Goal: Task Accomplishment & Management: Complete application form

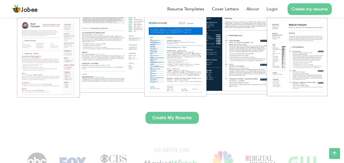
scroll to position [87, 0]
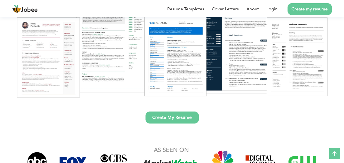
click at [182, 118] on link "Create My Resume" at bounding box center [172, 117] width 53 height 12
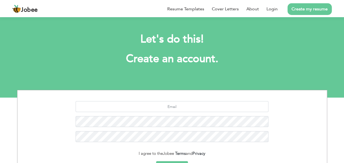
scroll to position [63, 0]
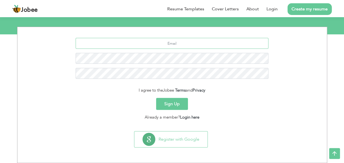
click at [166, 41] on input "text" at bounding box center [172, 43] width 193 height 11
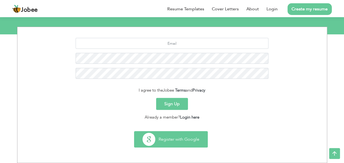
click at [179, 136] on button "Register with Google" at bounding box center [170, 139] width 73 height 16
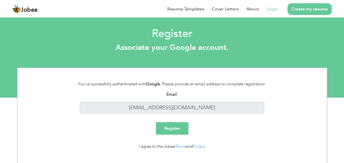
click at [174, 128] on input "Register" at bounding box center [172, 128] width 33 height 13
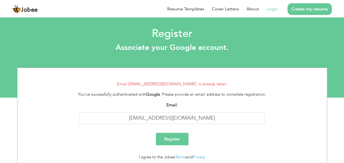
scroll to position [19, 0]
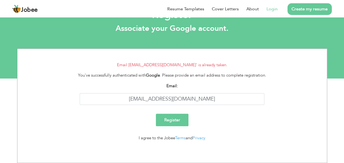
click at [269, 10] on link "Login" at bounding box center [272, 9] width 11 height 7
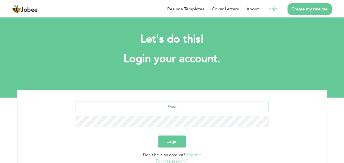
click at [168, 107] on input "text" at bounding box center [172, 106] width 193 height 11
type input "[EMAIL_ADDRESS][DOMAIN_NAME]"
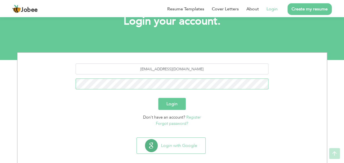
scroll to position [39, 0]
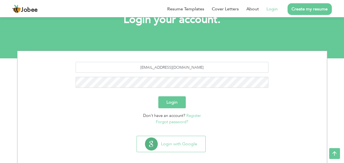
click at [175, 123] on link "Forgot password?" at bounding box center [172, 121] width 32 height 5
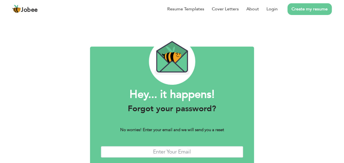
scroll to position [30, 0]
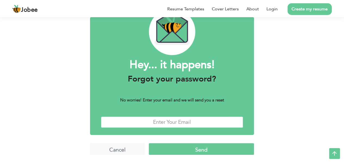
drag, startPoint x: 0, startPoint y: 0, endPoint x: 175, endPoint y: 123, distance: 213.9
click at [175, 123] on input "text" at bounding box center [172, 122] width 142 height 12
type input "[EMAIL_ADDRESS][DOMAIN_NAME]"
click at [180, 144] on input "Send" at bounding box center [201, 149] width 105 height 12
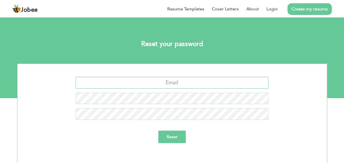
click at [199, 86] on input "text" at bounding box center [172, 83] width 193 height 12
type input "[EMAIL_ADDRESS][DOMAIN_NAME]"
click at [158, 130] on input "Reset" at bounding box center [171, 136] width 27 height 13
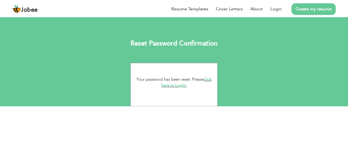
click at [210, 80] on link "click here to Login." at bounding box center [187, 82] width 50 height 12
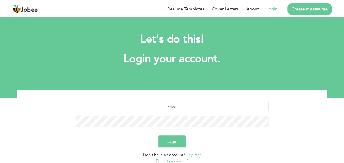
click at [171, 106] on input "text" at bounding box center [172, 106] width 193 height 11
type input "[EMAIL_ADDRESS][DOMAIN_NAME]"
click at [158, 135] on button "Login" at bounding box center [171, 141] width 27 height 12
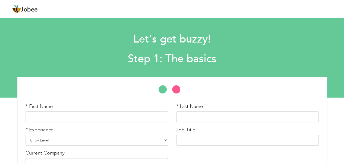
scroll to position [34, 0]
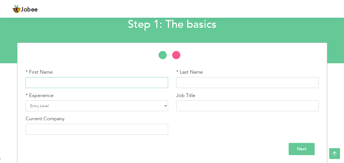
click at [113, 78] on input "text" at bounding box center [97, 82] width 143 height 11
type input "Zeresh"
type input "Gill"
click at [120, 97] on div "* Experience Entry Level Less than 1 Year 1 Year 2 Years 3 Years 4 Years 5 Year…" at bounding box center [97, 101] width 143 height 19
click at [110, 105] on select "Entry Level Less than 1 Year 1 Year 2 Years 3 Years 4 Years 5 Years 6 Years 7 Y…" at bounding box center [97, 105] width 143 height 11
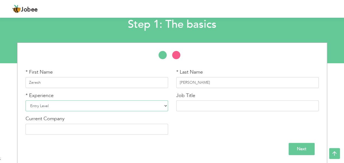
select select "4"
click at [26, 100] on select "Entry Level Less than 1 Year 1 Year 2 Years 3 Years 4 Years 5 Years 6 Years 7 Y…" at bounding box center [97, 105] width 143 height 11
click at [205, 109] on input "text" at bounding box center [247, 105] width 143 height 11
type input "EDI Developer"
click at [113, 131] on input "text" at bounding box center [97, 129] width 143 height 11
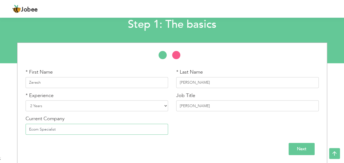
type input "Ecom Specialist"
click at [300, 149] on input "Next" at bounding box center [302, 149] width 26 height 12
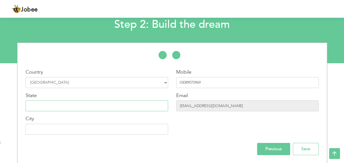
click at [121, 110] on input "text" at bounding box center [97, 105] width 143 height 11
type input "Sindh"
type input "Karachi"
click at [228, 144] on div "Previous Save" at bounding box center [171, 149] width 301 height 12
click at [310, 150] on input "Save" at bounding box center [306, 149] width 26 height 12
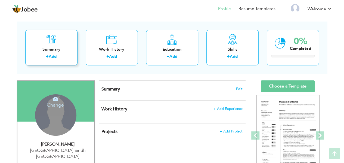
scroll to position [22, 0]
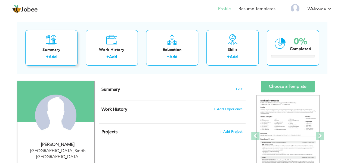
click at [50, 42] on icon at bounding box center [51, 39] width 11 height 11
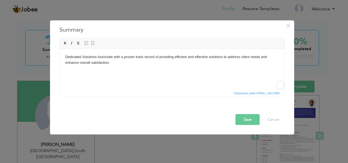
click at [255, 117] on button "Save" at bounding box center [248, 119] width 24 height 11
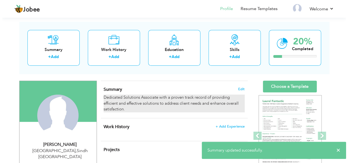
scroll to position [67, 0]
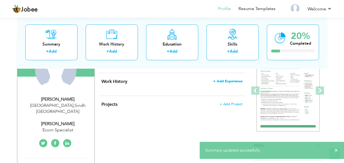
click at [223, 81] on span "+ Add Experience" at bounding box center [227, 81] width 29 height 4
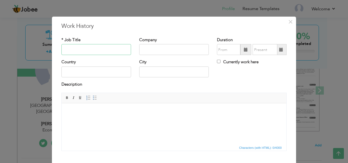
click at [101, 52] on input "text" at bounding box center [96, 49] width 70 height 11
paste input "Vmedia"
type input "V"
type input "Front-End Developer"
click at [149, 53] on input "text" at bounding box center [174, 49] width 70 height 11
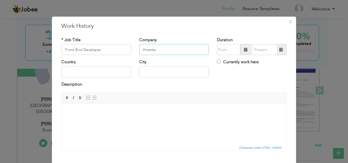
type input "Vmedia"
click at [113, 73] on input "text" at bounding box center [96, 71] width 70 height 11
type input "[GEOGRAPHIC_DATA]"
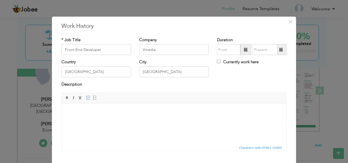
click at [122, 85] on div "Description" at bounding box center [173, 84] width 225 height 7
click at [77, 84] on label "Description" at bounding box center [71, 84] width 21 height 6
click at [89, 120] on html at bounding box center [174, 111] width 225 height 17
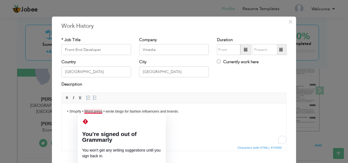
click at [104, 110] on body "• Shopify • Word press • wrote blogs for fashion influencers and brands." at bounding box center [174, 112] width 214 height 6
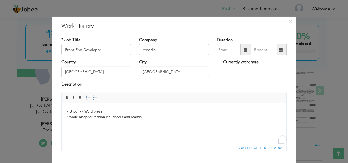
click at [80, 110] on body "• Shopify • Word press ​​​​​​​ • wrote blogs for fashion influencers and brands." at bounding box center [174, 114] width 214 height 11
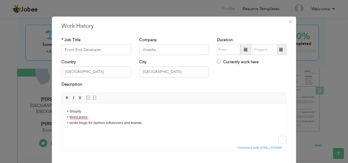
click at [149, 130] on html "• Shopify ​​​​​​​ • Word press • wrote blogs for fashion influencers and brands." at bounding box center [174, 117] width 225 height 28
drag, startPoint x: 39, startPoint y: 88, endPoint x: 77, endPoint y: 189, distance: 107.0
click at [62, 103] on html "• Shopify ​​​​​​​ • Word press • wrote blogs for fashion influencers and brands." at bounding box center [174, 117] width 225 height 28
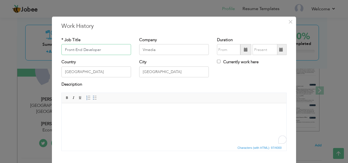
click at [110, 50] on input "Front-End Developer" at bounding box center [96, 49] width 70 height 11
type input "Front-End Developer &"
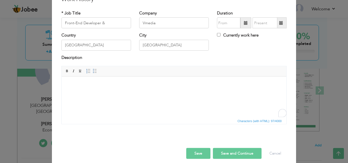
click at [164, 93] on html at bounding box center [174, 84] width 225 height 17
click at [84, 84] on body "• Shopify • Word press • wrote blogs for fashion influencers and brands." at bounding box center [174, 85] width 214 height 6
click at [79, 84] on body "• Shopify • Word press • wrote blogs for fashion influencers and brands." at bounding box center [174, 85] width 214 height 6
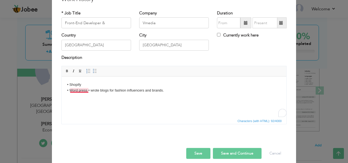
click at [88, 90] on body "• Shopify ​​​​​​​ • Word press • wrote blogs for fashion influencers and brands." at bounding box center [174, 87] width 214 height 11
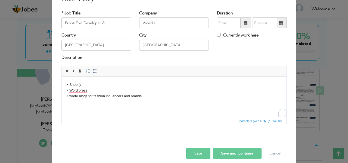
click at [233, 154] on button "Save and Continue" at bounding box center [237, 153] width 49 height 11
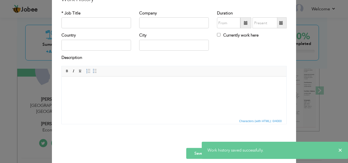
scroll to position [0, 0]
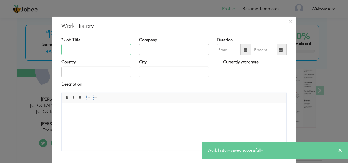
click at [95, 47] on input "text" at bounding box center [96, 49] width 70 height 11
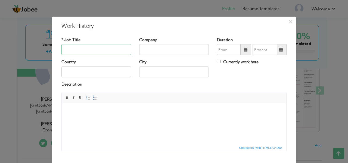
paste input "IT Specialist Staff shaw PTV LTD"
drag, startPoint x: 115, startPoint y: 50, endPoint x: 84, endPoint y: 49, distance: 31.0
click at [84, 49] on input "IT Specialist Staff shaw PTV LTD" at bounding box center [96, 49] width 70 height 11
type input "IT Specialist"
click at [159, 45] on input "text" at bounding box center [174, 49] width 70 height 11
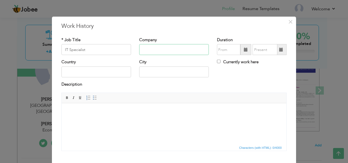
paste input "Staff [PERSON_NAME] PTV LTD"
type input "Staff [PERSON_NAME] PTV LTD"
click at [90, 75] on input "text" at bounding box center [96, 71] width 70 height 11
type input "[GEOGRAPHIC_DATA]"
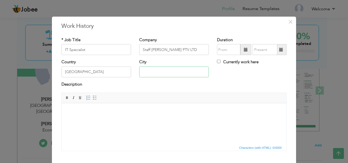
type input "[GEOGRAPHIC_DATA]"
click at [244, 49] on span at bounding box center [246, 50] width 4 height 4
click at [249, 49] on span at bounding box center [246, 49] width 11 height 11
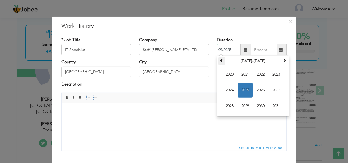
click at [221, 59] on th at bounding box center [221, 61] width 7 height 8
click at [283, 59] on span at bounding box center [285, 60] width 4 height 4
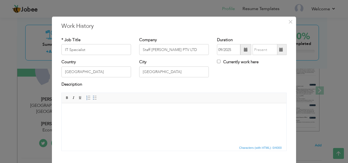
click at [244, 49] on span at bounding box center [246, 50] width 4 height 4
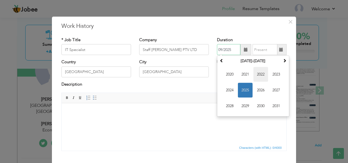
click at [262, 76] on span "2022" at bounding box center [261, 74] width 15 height 15
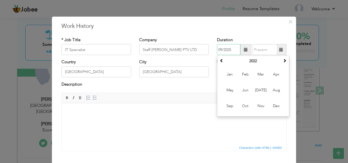
click at [221, 47] on input "09/2025" at bounding box center [228, 49] width 23 height 11
click at [219, 47] on input "09/2025" at bounding box center [228, 49] width 23 height 11
type input "03/2025"
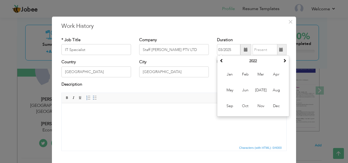
click at [283, 49] on span at bounding box center [281, 49] width 11 height 11
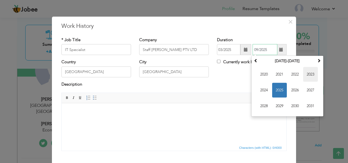
click at [309, 74] on span "2023" at bounding box center [310, 74] width 15 height 15
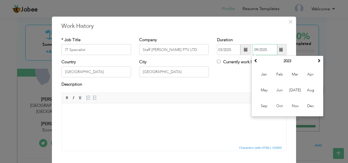
click at [255, 49] on input "09/2025" at bounding box center [265, 49] width 25 height 11
type input "01/2025"
click at [211, 120] on html at bounding box center [174, 111] width 225 height 17
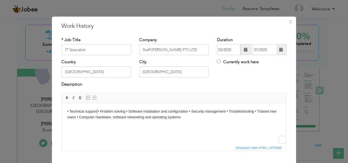
click at [97, 110] on body "• Technical support • Problem solving • Software installation and configuration…" at bounding box center [174, 114] width 214 height 11
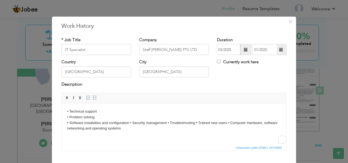
click at [129, 121] on body "• Technical support • Problem solving • Software installation and configuration…" at bounding box center [174, 120] width 214 height 23
click at [91, 100] on span "Insert/Remove Numbered List Insert/Remove Bulleted List" at bounding box center [91, 97] width 13 height 7
click at [92, 100] on link "Insert/Remove Bulleted List" at bounding box center [95, 98] width 6 height 6
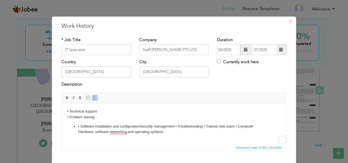
click at [92, 100] on link "Insert/Remove Bulleted List" at bounding box center [95, 98] width 6 height 6
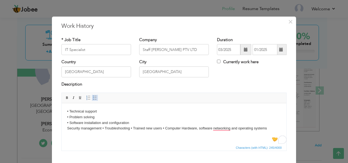
click at [93, 97] on span at bounding box center [95, 98] width 4 height 4
click at [133, 128] on body "• Technical support • Problem solving • Software installation and configuration…" at bounding box center [174, 120] width 214 height 23
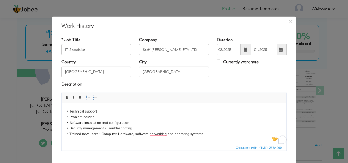
click at [99, 134] on body "• Technical support • Problem solving • Software installation and configuration…" at bounding box center [174, 123] width 214 height 28
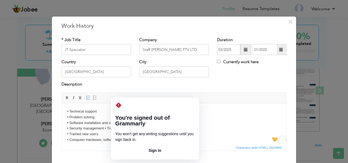
click at [145, 146] on button "Sign in" at bounding box center [154, 150] width 79 height 9
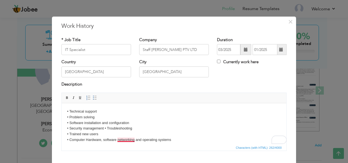
click at [125, 141] on body "• Technical support • Problem solving • Software installation and configuration…" at bounding box center [174, 126] width 214 height 34
click at [183, 141] on body "• Technical support • Problem solving • Software installation and configuration…" at bounding box center [174, 126] width 214 height 34
click at [103, 125] on body "• Technical support • Problem solving • Software installation and configuration…" at bounding box center [174, 126] width 214 height 34
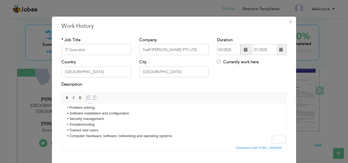
scroll to position [32, 0]
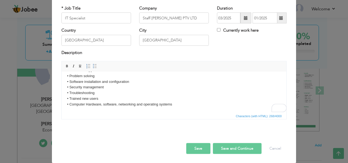
click at [232, 147] on button "Save and Continue" at bounding box center [237, 148] width 49 height 11
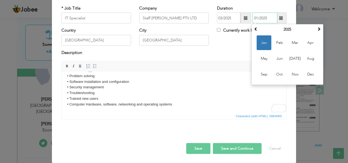
scroll to position [0, 0]
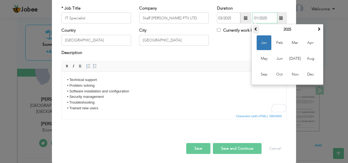
click at [254, 29] on span at bounding box center [256, 29] width 4 height 4
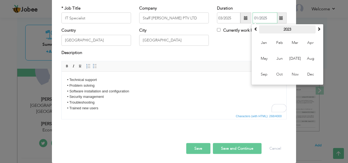
click at [288, 27] on th "2023" at bounding box center [287, 29] width 57 height 8
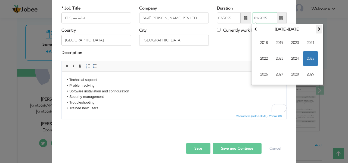
click at [319, 29] on span at bounding box center [319, 29] width 4 height 4
click at [255, 30] on span at bounding box center [256, 29] width 4 height 4
click at [318, 29] on span at bounding box center [319, 29] width 4 height 4
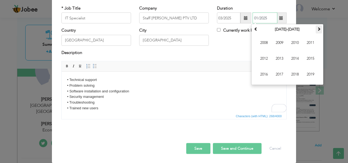
click at [318, 29] on span at bounding box center [319, 29] width 4 height 4
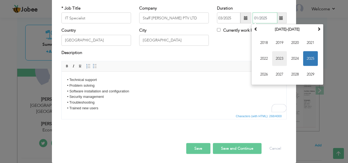
click at [279, 53] on span "2023" at bounding box center [279, 58] width 15 height 15
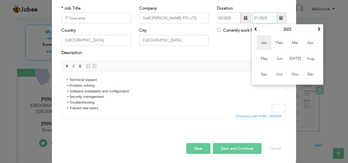
click at [267, 40] on span "Jan" at bounding box center [264, 42] width 15 height 15
type input "01/2023"
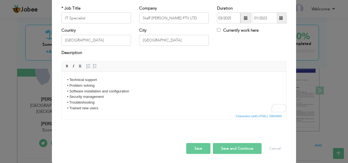
click at [233, 145] on button "Save and Continue" at bounding box center [237, 148] width 49 height 11
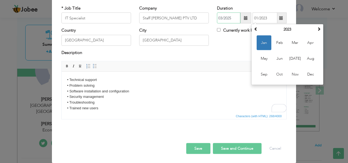
click at [226, 16] on input "03/2025" at bounding box center [228, 18] width 23 height 11
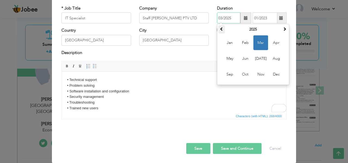
click at [220, 29] on span at bounding box center [222, 29] width 4 height 4
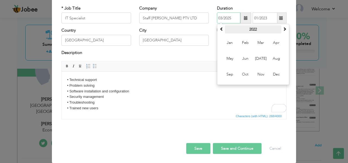
click at [257, 29] on th "2022" at bounding box center [253, 29] width 57 height 8
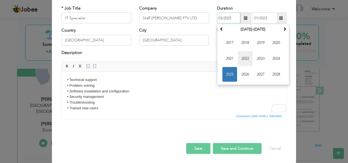
click at [245, 58] on span "2022" at bounding box center [245, 58] width 15 height 15
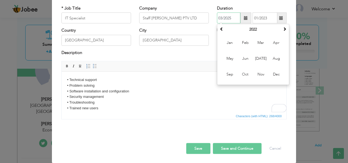
click at [245, 58] on span "Jun" at bounding box center [245, 58] width 15 height 15
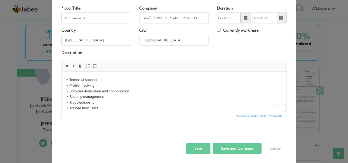
click at [244, 13] on span at bounding box center [246, 18] width 11 height 11
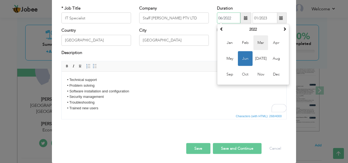
click at [255, 41] on span "Mar" at bounding box center [261, 42] width 15 height 15
type input "03/2022"
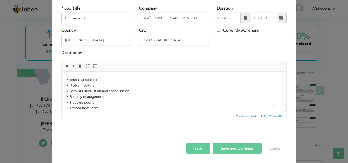
click at [226, 145] on button "Save and Continue" at bounding box center [237, 148] width 49 height 11
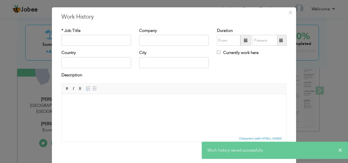
scroll to position [32, 0]
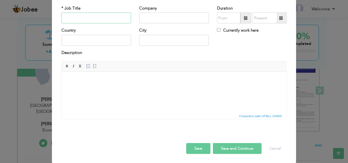
click at [90, 16] on input "text" at bounding box center [96, 18] width 70 height 11
paste input "Front sales executive"
type input "Front sales executive"
click at [154, 20] on input "text" at bounding box center [174, 18] width 70 height 11
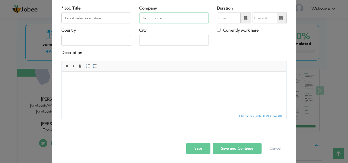
type input "Tech Clone"
click at [144, 76] on html at bounding box center [174, 80] width 225 height 17
paste body "To enrich screen reader interactions, please activate Accessibility in Grammarl…"
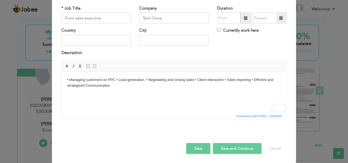
click at [116, 79] on body "• Managing customers on PPC • Lead generation, • Negotiating and closing sales …" at bounding box center [174, 82] width 214 height 11
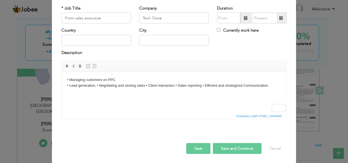
click at [97, 86] on body "• Managing customers on PPC ​​​​​​​ • Lead generation, • Negotiating and closin…" at bounding box center [174, 82] width 214 height 11
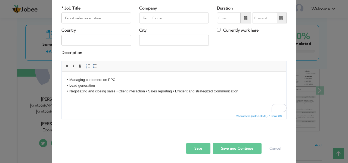
click at [117, 91] on body "• Managing customers on PPC • Lead generation ​​​​​​​ • Negotiating and closing…" at bounding box center [174, 85] width 214 height 17
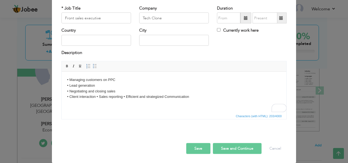
click at [96, 97] on body "• Managing customers on PPC • Lead generation • Negotiating and closing sales ​…" at bounding box center [174, 88] width 214 height 23
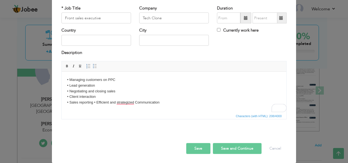
click at [94, 102] on body "• Managing customers on PPC • Lead generation • Negotiating and closing sales •…" at bounding box center [174, 91] width 214 height 28
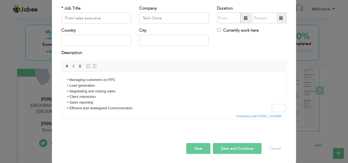
scroll to position [0, 0]
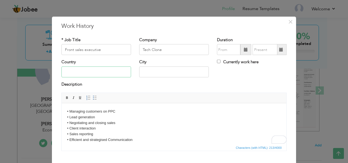
click at [91, 70] on input "text" at bounding box center [96, 71] width 70 height 11
type input "[GEOGRAPHIC_DATA]"
click at [244, 50] on span at bounding box center [246, 50] width 4 height 4
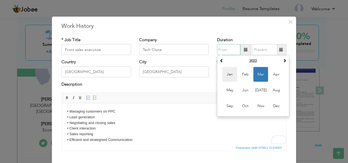
click at [232, 71] on span "Jan" at bounding box center [230, 74] width 15 height 15
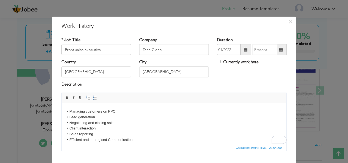
click at [244, 50] on span at bounding box center [246, 50] width 4 height 4
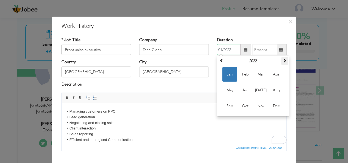
click at [282, 59] on th at bounding box center [285, 61] width 7 height 8
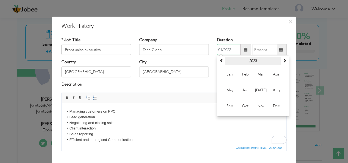
click at [254, 62] on th "2023" at bounding box center [253, 61] width 57 height 8
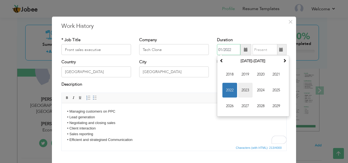
click at [249, 85] on span "2023" at bounding box center [245, 90] width 15 height 15
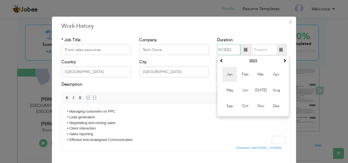
click at [230, 77] on span "Jan" at bounding box center [230, 74] width 15 height 15
type input "01/2023"
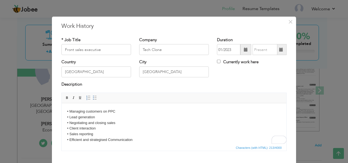
click at [280, 51] on span at bounding box center [281, 50] width 4 height 4
click at [276, 50] on span at bounding box center [281, 49] width 11 height 11
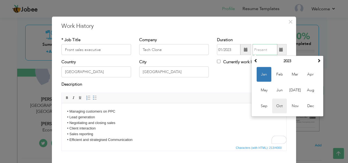
click at [282, 101] on span "Oct" at bounding box center [279, 105] width 15 height 15
type input "10/2023"
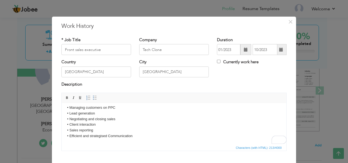
scroll to position [32, 0]
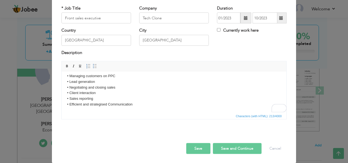
click at [222, 150] on button "Save and Continue" at bounding box center [237, 148] width 49 height 11
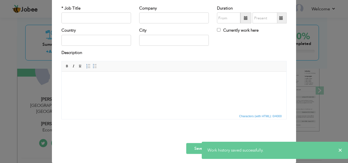
scroll to position [2, 0]
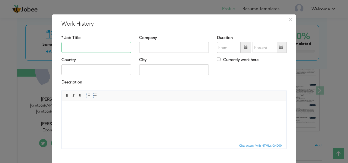
click at [116, 50] on input "text" at bounding box center [96, 47] width 70 height 11
paste input "Solutions Associate, Technical Support Lead & Development"
drag, startPoint x: 97, startPoint y: 48, endPoint x: 30, endPoint y: 46, distance: 66.4
click at [30, 46] on div "× Work History * Job Title Solutions Associate, Technical Support Lead & Develo…" at bounding box center [174, 81] width 348 height 163
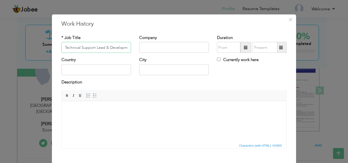
click at [114, 44] on input "Technical Support Lead & Development" at bounding box center [96, 47] width 70 height 11
paste input "Solutions Associate,"
type input "Technical Support Lead & EDI Development"
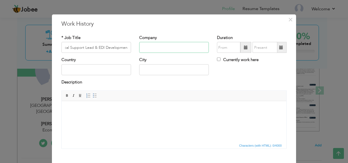
click at [149, 47] on input "text" at bounding box center [174, 47] width 70 height 11
paste input "Ecom Specialist LLC"
type input "Ecom Specialist LLC"
click at [106, 68] on input "text" at bounding box center [96, 69] width 70 height 11
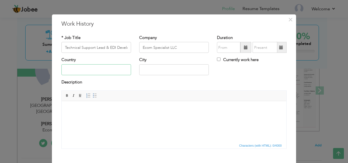
type input "[GEOGRAPHIC_DATA]"
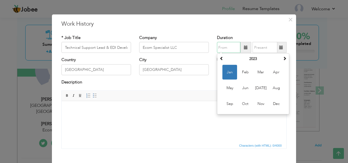
click at [219, 47] on input "text" at bounding box center [228, 47] width 23 height 11
click at [243, 100] on span "Oct" at bounding box center [245, 103] width 15 height 15
type input "10/2023"
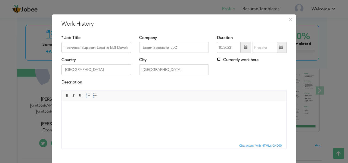
click at [217, 60] on input "Currently work here" at bounding box center [219, 59] width 4 height 4
checkbox input "true"
click at [129, 148] on div "Rich Text Editor, workEditor Editor toolbars Basic Styles Bold Italic Underline…" at bounding box center [173, 121] width 233 height 62
click at [116, 118] on html at bounding box center [174, 109] width 225 height 17
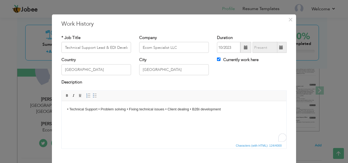
click at [98, 109] on body "• Technical Support • Problem solving • Fixing technical issues • Client dealin…" at bounding box center [174, 109] width 214 height 6
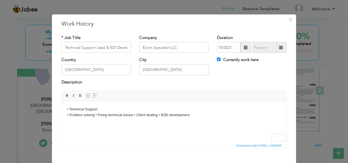
click at [96, 114] on body "• Technical Support ​​​​​​​ • Problem solving • Fixing technical issues • Clien…" at bounding box center [174, 111] width 214 height 11
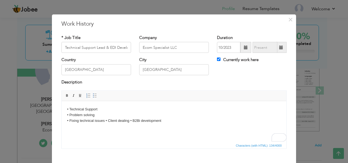
click at [106, 121] on body "• Technical Support • Problem solving ​​​​​​​ • Fixing technical issues • Clien…" at bounding box center [174, 114] width 214 height 17
click at [92, 126] on body "• Technical Support • Problem solving • Fixing technical issues ​​​​​​​ • Clien…" at bounding box center [174, 117] width 214 height 23
click at [106, 134] on body "• Technical Support • Problem solving • Fixing technical issues • Client dealin…" at bounding box center [174, 120] width 214 height 28
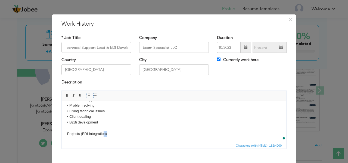
scroll to position [10, 0]
drag, startPoint x: 109, startPoint y: 140, endPoint x: 38, endPoint y: 138, distance: 70.5
click at [62, 138] on html "• Technical Support • Problem solving • Fixing technical issues • Client dealin…" at bounding box center [174, 116] width 225 height 51
click at [65, 98] on span "Basic Styles Bold Italic Underline" at bounding box center [74, 96] width 21 height 8
click at [65, 98] on span "Bold Italic Underline" at bounding box center [74, 95] width 20 height 7
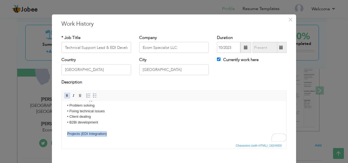
click at [64, 93] on link "Bold" at bounding box center [67, 96] width 6 height 6
click at [115, 135] on body "• Technical Support • Problem solving • Fixing technical issues • Client dealin…" at bounding box center [174, 117] width 214 height 40
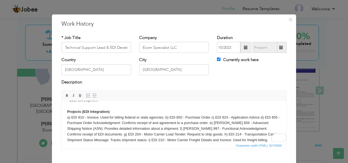
scroll to position [32, 0]
click at [166, 117] on body "• Technical Support • Problem solving • Fixing technical issues • Client dealin…" at bounding box center [174, 109] width 214 height 68
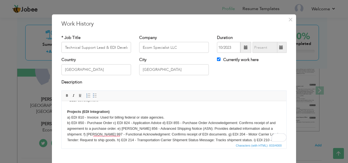
click at [112, 122] on body "• Technical Support • Problem solving • Fixing technical issues • Client dealin…" at bounding box center [174, 111] width 214 height 73
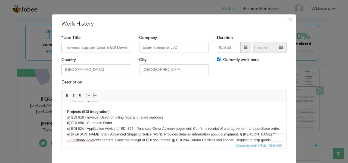
click at [117, 127] on body "• Technical Support • Problem solving • Fixing technical issues • Client dealin…" at bounding box center [174, 114] width 214 height 79
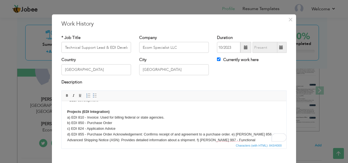
click at [233, 134] on body "• Technical Support • Problem solving • Fixing technical issues • Client dealin…" at bounding box center [174, 117] width 214 height 85
click at [215, 140] on body "• Technical Support • Problem solving • Fixing technical issues • Client dealin…" at bounding box center [174, 117] width 214 height 85
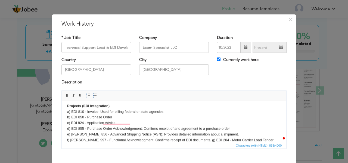
scroll to position [55, 0]
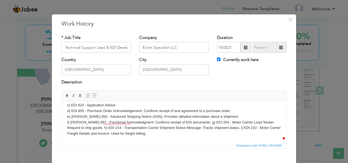
click at [121, 121] on body "• Technical Support • Problem solving • Fixing technical issues • Client dealin…" at bounding box center [174, 93] width 214 height 85
click at [86, 127] on body "• Technical Support • Problem solving • Fixing technical issues • Client dealin…" at bounding box center [174, 93] width 214 height 85
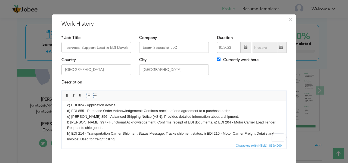
click at [190, 123] on body "• Technical Support • Problem solving • Fixing technical issues • Client dealin…" at bounding box center [174, 96] width 214 height 91
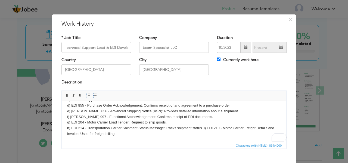
click at [203, 128] on body "• Technical Support • Problem solving • Fixing technical issues • Client dealin…" at bounding box center [174, 91] width 214 height 91
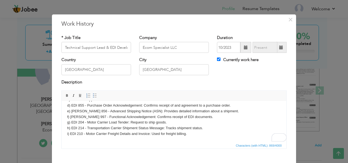
scroll to position [31, 0]
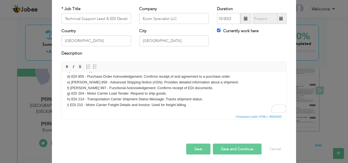
click at [195, 106] on body "• Technical Support • Problem solving • Fixing technical issues • Client dealin…" at bounding box center [174, 62] width 214 height 91
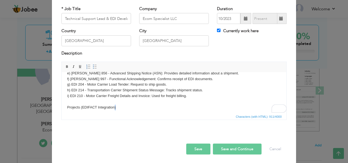
scroll to position [72, 0]
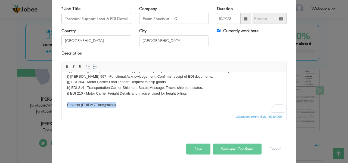
drag, startPoint x: 77, startPoint y: 113, endPoint x: 116, endPoint y: 186, distance: 82.9
click at [62, 113] on html "• Technical Support • Problem solving • Fixing technical issues • Client dealin…" at bounding box center [174, 56] width 225 height 113
click at [124, 103] on body "• Technical Support • Problem solving • Fixing technical issues • Client dealin…" at bounding box center [174, 57] width 214 height 102
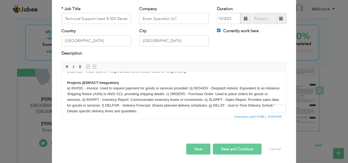
scroll to position [94, 0]
click at [189, 88] on body "• Technical Support • Problem solving • Fixing technical issues • Client dealin…" at bounding box center [174, 49] width 214 height 130
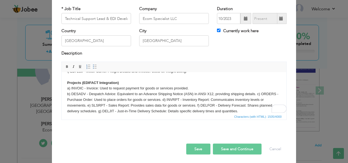
click at [257, 94] on body "• Technical Support • Problem solving • Fixing technical issues • Client dealin…" at bounding box center [174, 49] width 214 height 130
click at [184, 99] on body "• Technical Support • Problem solving • Fixing technical issues • Client dealin…" at bounding box center [174, 49] width 214 height 130
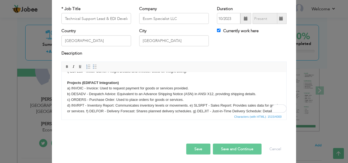
click at [190, 105] on body "• Technical Support • Problem solving • Fixing technical issues • Client dealin…" at bounding box center [174, 52] width 214 height 136
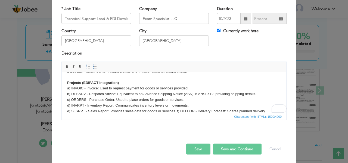
click at [178, 111] on body "• Technical Support • Problem solving • Fixing technical issues • Client dealin…" at bounding box center [174, 52] width 214 height 136
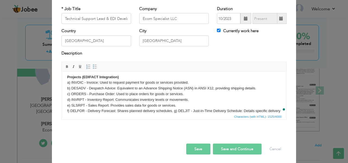
scroll to position [100, 0]
click at [173, 111] on body "• Technical Support • Problem solving • Fixing technical issues • Client dealin…" at bounding box center [174, 48] width 214 height 141
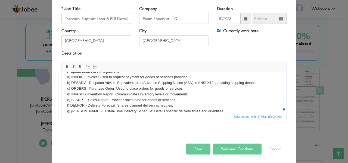
scroll to position [112, 0]
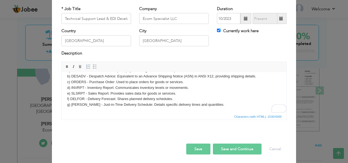
click at [166, 109] on html "• Technical Support • Problem solving • Fixing technical issues • Client dealin…" at bounding box center [174, 37] width 225 height 152
click at [223, 105] on body "• Technical Support • Problem solving • Fixing technical issues • Client dealin…" at bounding box center [174, 36] width 214 height 141
click at [196, 148] on button "Save" at bounding box center [198, 148] width 24 height 11
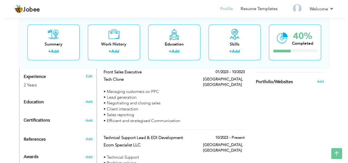
scroll to position [211, 0]
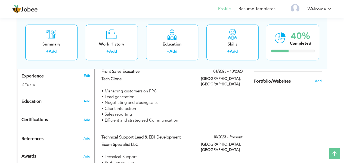
click at [85, 96] on div "Add" at bounding box center [87, 101] width 13 height 10
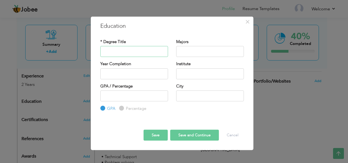
click at [135, 50] on input "text" at bounding box center [134, 51] width 68 height 11
type input "Bachelor's in Computer Science"
click at [188, 47] on input "text" at bounding box center [210, 51] width 68 height 11
type input "Computer science"
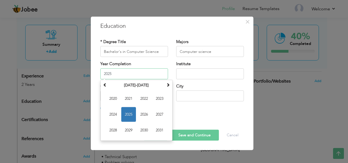
click at [153, 76] on input "2025" at bounding box center [134, 73] width 68 height 11
type input "2023"
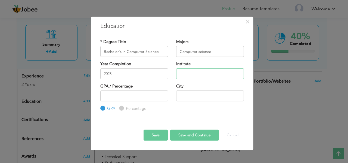
click at [183, 71] on input "text" at bounding box center [210, 73] width 68 height 11
type input "[PERSON_NAME] Shaheed University Lyari"
click at [133, 97] on input "number" at bounding box center [134, 95] width 68 height 11
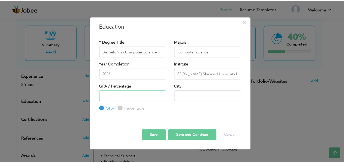
scroll to position [0, 0]
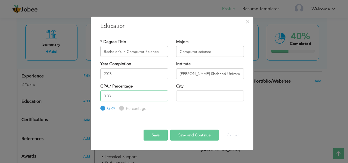
type input "3.33"
click at [178, 97] on input "text" at bounding box center [210, 95] width 68 height 11
type input "[GEOGRAPHIC_DATA]"
click at [152, 134] on button "Save" at bounding box center [156, 134] width 24 height 11
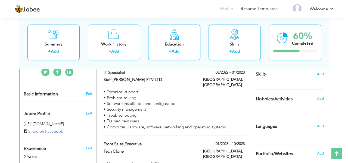
scroll to position [137, 0]
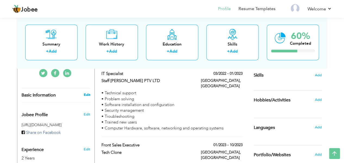
click at [85, 92] on link "Edit" at bounding box center [87, 94] width 7 height 5
type input "Zeresh"
type input "[PERSON_NAME]"
type input "03089070969"
select select "number:166"
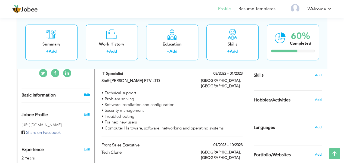
type input "Sindh"
type input "[GEOGRAPHIC_DATA]"
select select "number:4"
type input "Ecom Specialist"
type input "[PERSON_NAME]"
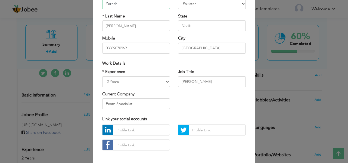
scroll to position [82, 0]
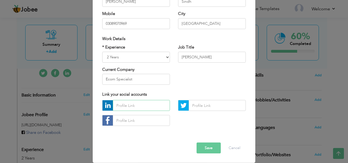
click at [135, 101] on input "text" at bounding box center [141, 105] width 57 height 11
paste input "https://www.linkedin.com/in/zeresh-gill-1ab44b205/"
type input "https://www.linkedin.com/in/zeresh-gill-1ab44b205/"
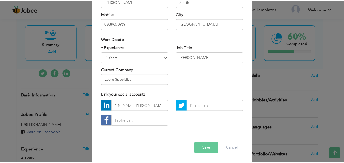
scroll to position [0, 0]
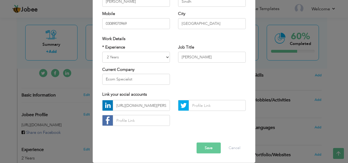
click at [206, 146] on button "Save" at bounding box center [209, 147] width 24 height 11
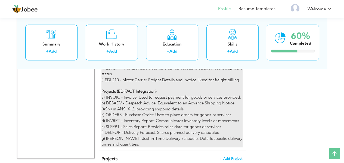
scroll to position [408, 0]
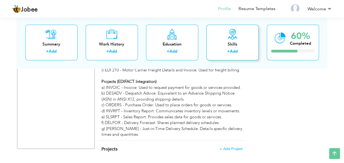
click at [246, 38] on div "Skills + Add" at bounding box center [233, 42] width 52 height 36
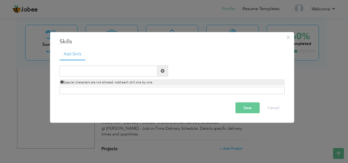
click at [124, 90] on div "Click on , to mark skill as primary." at bounding box center [172, 90] width 225 height 7
click at [116, 76] on input "text" at bounding box center [109, 70] width 98 height 11
type input "b"
type input "B2bi Mapping"
click at [159, 72] on span at bounding box center [163, 70] width 11 height 11
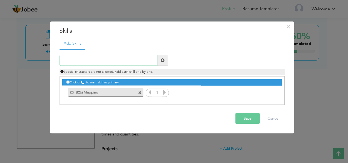
click at [93, 57] on input "text" at bounding box center [109, 60] width 98 height 11
type input "B2bi integration"
click at [167, 60] on span at bounding box center [163, 60] width 11 height 11
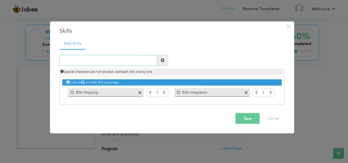
click at [118, 65] on input "text" at bounding box center [109, 60] width 98 height 11
type input "A"
type input "X12/EDIFACT"
click at [164, 58] on span at bounding box center [163, 60] width 4 height 4
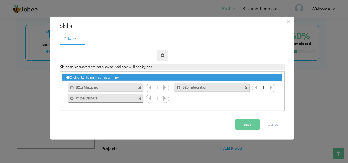
click at [121, 59] on input "text" at bounding box center [109, 55] width 98 height 11
type input "Trading Partner Onboarding"
click at [163, 56] on span at bounding box center [163, 55] width 4 height 4
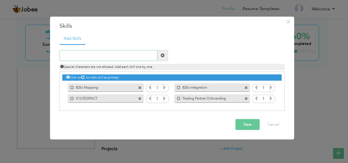
click at [112, 55] on input "text" at bounding box center [109, 55] width 98 height 11
type input "NON-EDI mapping"
click at [166, 56] on span at bounding box center [163, 55] width 11 height 11
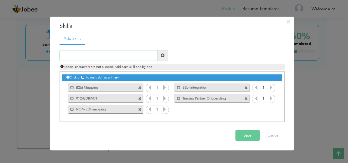
click at [128, 58] on input "text" at bounding box center [109, 55] width 98 height 11
type input "End to End testing"
click at [163, 56] on span at bounding box center [163, 55] width 4 height 4
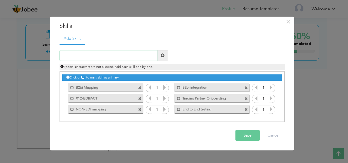
click at [111, 57] on input "text" at bounding box center [109, 55] width 98 height 11
type input "Technical Support"
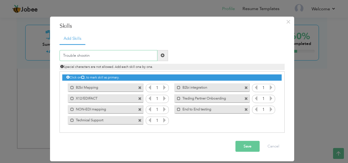
type input "Trouble shooting"
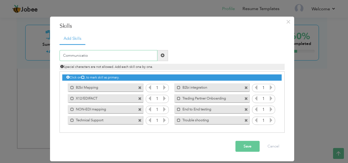
type input "Communication"
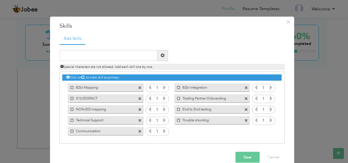
click at [243, 159] on button "Save" at bounding box center [248, 157] width 24 height 11
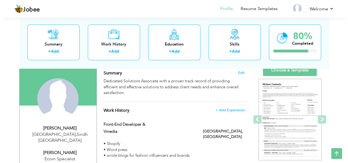
scroll to position [38, 0]
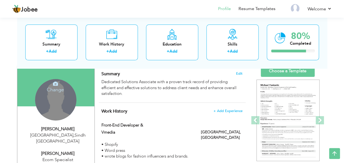
click at [57, 104] on div "Change Remove" at bounding box center [55, 99] width 41 height 41
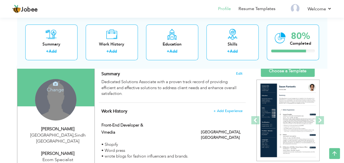
click at [54, 87] on h4 "Change" at bounding box center [55, 85] width 39 height 13
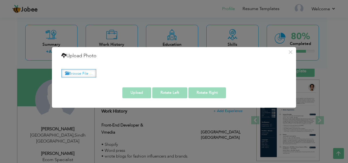
click at [76, 70] on label "Browse File ..." at bounding box center [78, 73] width 35 height 8
click at [0, 0] on input "Browse File ..." at bounding box center [0, 0] width 0 height 0
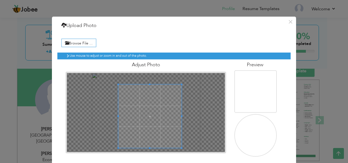
click at [148, 110] on span at bounding box center [149, 115] width 63 height 63
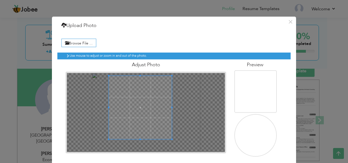
click at [131, 100] on span at bounding box center [140, 107] width 63 height 63
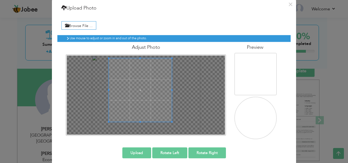
scroll to position [22, 0]
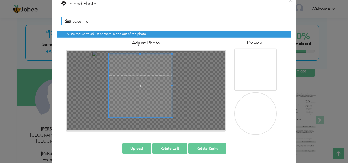
click at [143, 149] on button "Upload" at bounding box center [136, 148] width 29 height 11
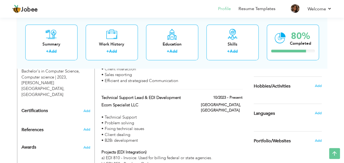
scroll to position [250, 0]
click at [322, 87] on h6 "Add" at bounding box center [318, 86] width 7 height 5
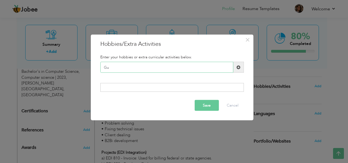
type input "G"
type input "I"
type input "Guitarist"
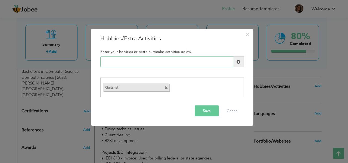
type input "S"
type input "Lead Vocalist"
type input "Gadgets"
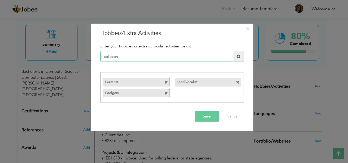
type input "collecting"
click at [238, 93] on span at bounding box center [238, 93] width 4 height 4
click at [171, 59] on input "text" at bounding box center [166, 56] width 133 height 11
type input "Collecting"
click at [208, 116] on button "Save" at bounding box center [207, 115] width 24 height 11
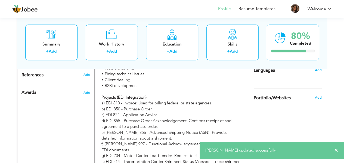
scroll to position [306, 0]
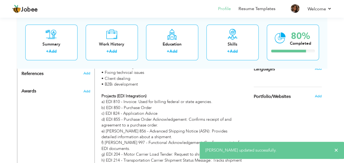
click at [318, 68] on div "Summary + Add Work History + Add Education + Add Skills + Add 80% Completed" at bounding box center [172, 42] width 310 height 52
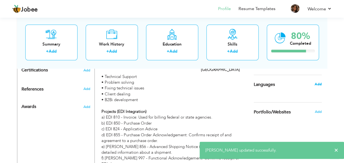
click at [318, 83] on span "Add" at bounding box center [318, 84] width 7 height 5
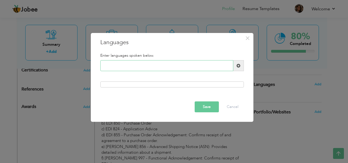
click at [151, 65] on input "text" at bounding box center [166, 65] width 133 height 11
type input "English"
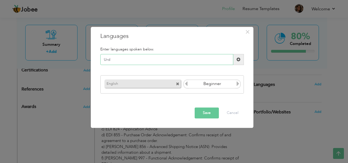
type input "Urdu"
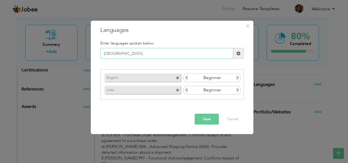
type input "Punjabi"
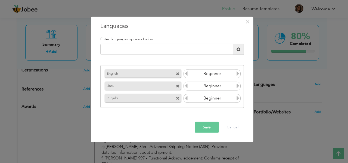
click at [237, 74] on icon at bounding box center [238, 73] width 5 height 5
click at [187, 74] on icon at bounding box center [186, 73] width 5 height 5
click at [239, 85] on icon at bounding box center [238, 85] width 5 height 5
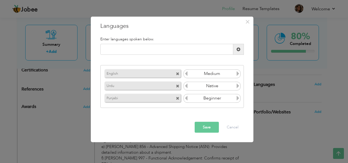
click at [238, 97] on icon at bounding box center [238, 98] width 5 height 5
click at [212, 126] on button "Save" at bounding box center [207, 127] width 24 height 11
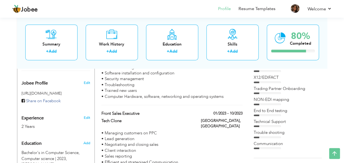
scroll to position [169, 0]
click at [276, 89] on div "Trading Partner Onboarding" at bounding box center [288, 88] width 68 height 6
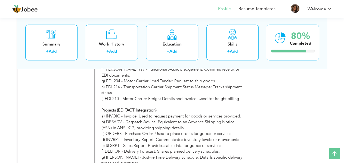
scroll to position [408, 0]
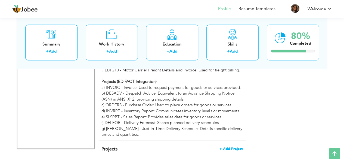
click at [235, 146] on span "+ Add Project" at bounding box center [231, 148] width 23 height 4
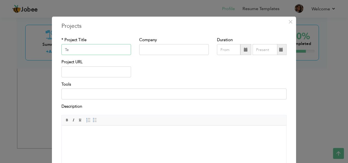
type input "T"
type input "EDI Support engineer"
click at [148, 50] on input "text" at bounding box center [174, 49] width 70 height 11
type input "Y"
click at [288, 18] on span "×" at bounding box center [290, 22] width 5 height 10
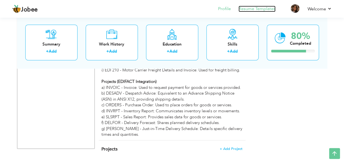
click at [259, 9] on link "Resume Templates" at bounding box center [257, 9] width 37 height 6
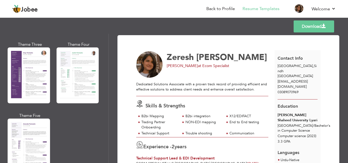
scroll to position [499, 0]
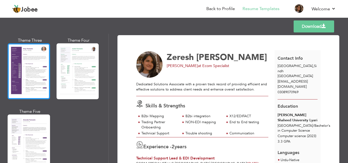
click at [32, 75] on div at bounding box center [29, 71] width 42 height 56
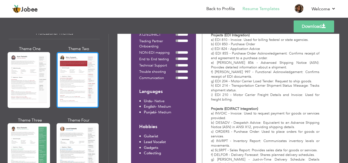
scroll to position [0, 0]
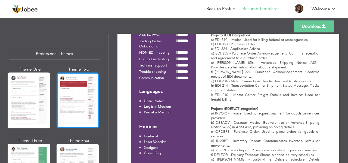
click at [78, 97] on div at bounding box center [78, 100] width 42 height 56
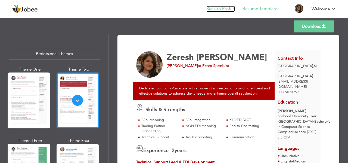
click at [223, 10] on link "Back to Profile" at bounding box center [221, 9] width 29 height 6
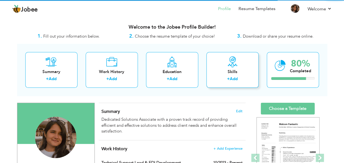
click at [251, 76] on div "+ Add" at bounding box center [233, 79] width 44 height 7
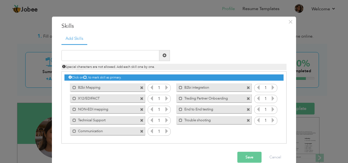
click at [165, 86] on icon at bounding box center [166, 87] width 5 height 5
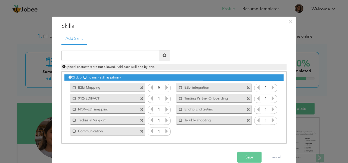
click at [165, 86] on icon at bounding box center [166, 87] width 5 height 5
click at [149, 86] on icon at bounding box center [151, 87] width 5 height 5
click at [165, 98] on icon at bounding box center [166, 98] width 5 height 5
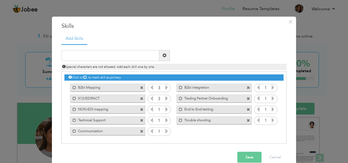
click at [165, 109] on icon at bounding box center [166, 109] width 5 height 5
click at [165, 118] on icon at bounding box center [166, 120] width 5 height 5
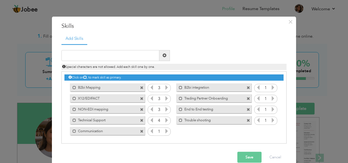
click at [165, 133] on icon at bounding box center [166, 130] width 5 height 5
click at [271, 85] on icon at bounding box center [273, 87] width 5 height 5
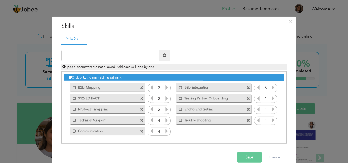
click at [273, 99] on icon at bounding box center [273, 98] width 5 height 5
click at [257, 97] on icon at bounding box center [258, 98] width 5 height 5
click at [271, 107] on icon at bounding box center [273, 109] width 5 height 5
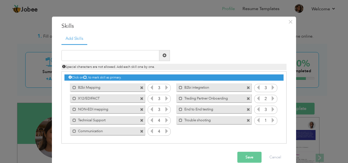
click at [256, 108] on icon at bounding box center [258, 109] width 5 height 5
click at [272, 119] on icon at bounding box center [273, 120] width 5 height 5
click at [245, 157] on button "Save" at bounding box center [250, 157] width 24 height 11
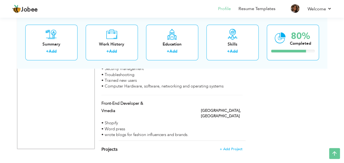
scroll to position [408, 0]
click at [261, 9] on link "Resume Templates" at bounding box center [257, 9] width 37 height 6
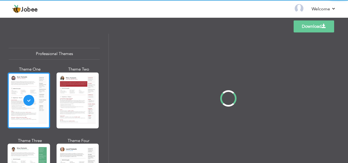
click at [82, 96] on div "Professional Themes Theme One Theme Two Theme Three Theme Four" at bounding box center [174, 98] width 348 height 129
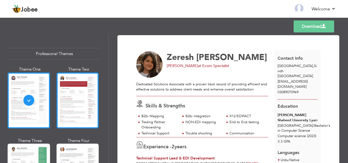
click at [71, 110] on div at bounding box center [78, 100] width 42 height 56
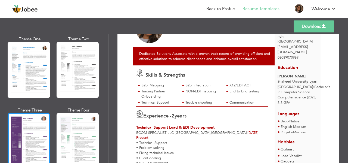
scroll to position [429, 0]
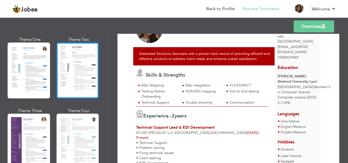
click at [74, 73] on div at bounding box center [78, 70] width 42 height 56
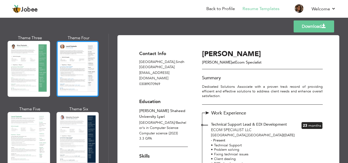
scroll to position [103, 0]
click at [79, 75] on div at bounding box center [78, 69] width 42 height 56
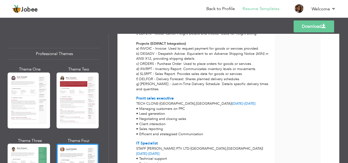
scroll to position [236, 0]
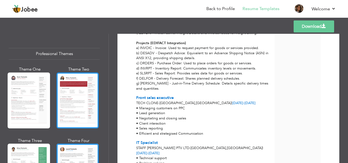
click at [86, 104] on div at bounding box center [78, 100] width 42 height 56
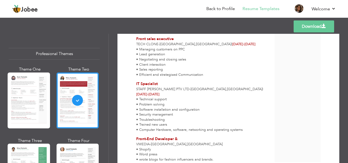
scroll to position [309, 0]
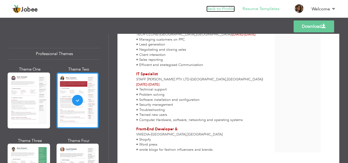
click at [226, 11] on link "Back to Profile" at bounding box center [221, 9] width 29 height 6
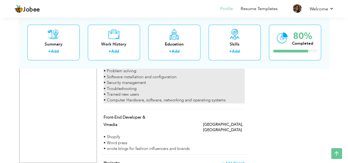
scroll to position [394, 0]
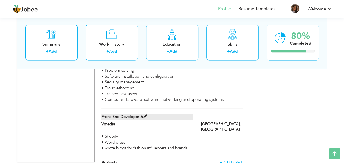
click at [147, 114] on span at bounding box center [145, 116] width 4 height 4
type input "Front-End Developer &"
type input "Vmedia"
type input "[GEOGRAPHIC_DATA]"
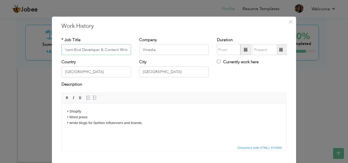
scroll to position [0, 3]
type input "Front-End Developer & Content Writer"
click at [230, 50] on input "text" at bounding box center [228, 49] width 23 height 11
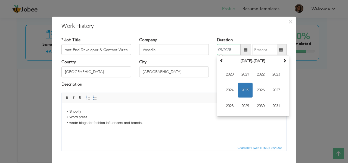
scroll to position [0, 0]
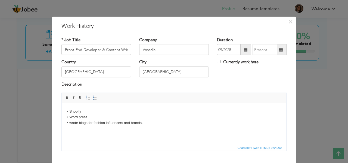
click at [245, 48] on span at bounding box center [246, 50] width 4 height 4
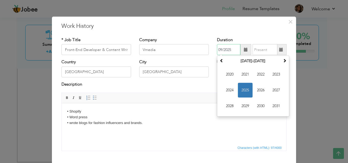
click at [242, 61] on th "2020-2031" at bounding box center [253, 61] width 57 height 8
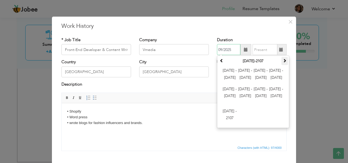
click at [285, 58] on th at bounding box center [285, 61] width 7 height 8
click at [221, 60] on span at bounding box center [222, 60] width 4 height 4
click at [282, 62] on th at bounding box center [285, 61] width 7 height 8
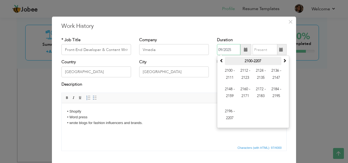
click at [254, 63] on th "2100-2207" at bounding box center [253, 61] width 57 height 8
click at [221, 61] on span at bounding box center [222, 60] width 4 height 4
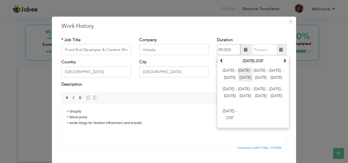
click at [244, 73] on span "2012 - 2023" at bounding box center [245, 74] width 15 height 15
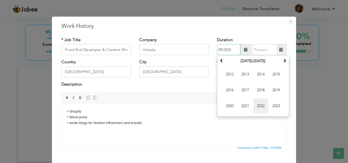
click at [257, 103] on span "2022" at bounding box center [261, 105] width 15 height 15
click at [233, 73] on span "Jan" at bounding box center [230, 74] width 15 height 15
type input "01/2022"
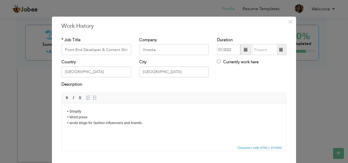
click at [286, 48] on div "Duration 01/2022 Currently work here" at bounding box center [252, 48] width 78 height 22
click at [282, 49] on span at bounding box center [281, 49] width 11 height 11
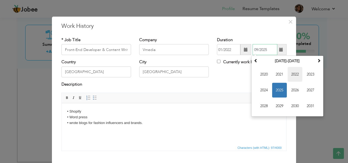
click at [298, 75] on span "2022" at bounding box center [295, 74] width 15 height 15
click at [293, 75] on span "Mar" at bounding box center [295, 74] width 15 height 15
type input "03/2022"
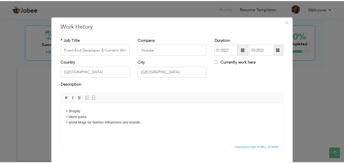
scroll to position [32, 0]
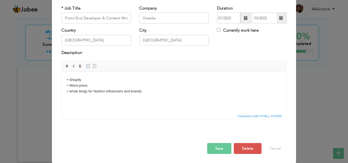
click at [218, 143] on button "Save" at bounding box center [219, 148] width 24 height 11
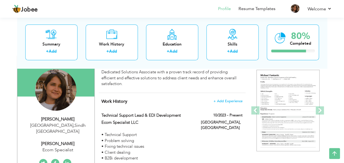
scroll to position [47, 0]
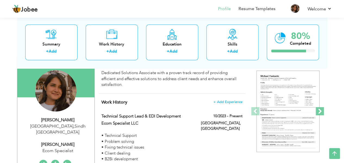
click at [319, 113] on span at bounding box center [320, 111] width 8 height 8
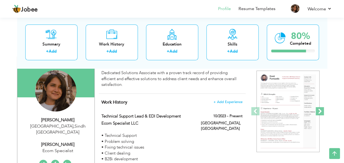
click at [319, 113] on span at bounding box center [320, 111] width 8 height 8
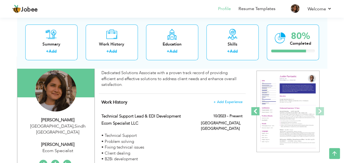
click at [256, 110] on span at bounding box center [255, 111] width 8 height 8
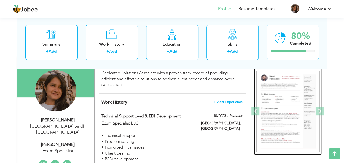
click at [296, 116] on img at bounding box center [288, 111] width 63 height 82
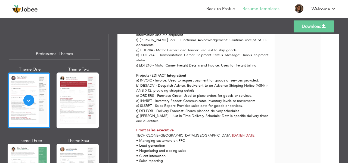
scroll to position [305, 0]
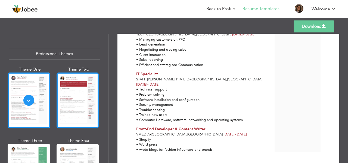
click at [73, 109] on div at bounding box center [78, 100] width 42 height 56
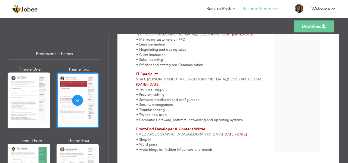
scroll to position [219, 0]
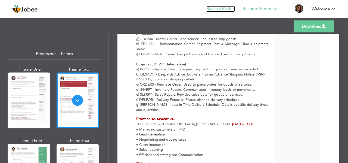
click at [223, 7] on link "Back to Profile" at bounding box center [221, 9] width 29 height 6
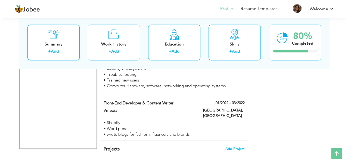
scroll to position [386, 0]
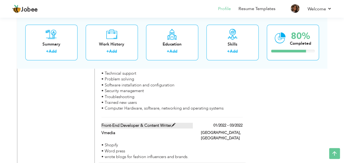
click at [172, 123] on span at bounding box center [173, 125] width 4 height 4
type input "Front-End Developer & Content Writer"
type input "Vmedia"
type input "01/2022"
type input "03/2022"
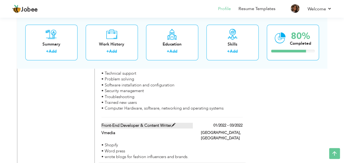
type input "[GEOGRAPHIC_DATA]"
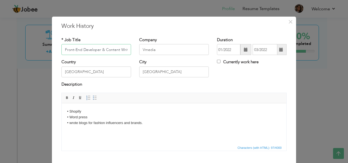
scroll to position [0, 3]
click at [288, 19] on span "×" at bounding box center [290, 22] width 5 height 10
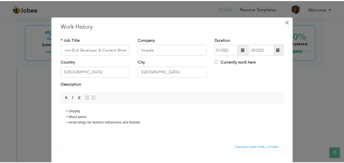
scroll to position [0, 0]
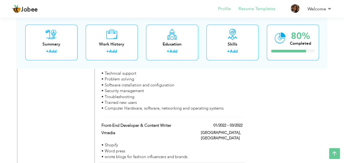
click at [262, 5] on li "Resume Templates" at bounding box center [253, 9] width 45 height 15
click at [256, 7] on link "Resume Templates" at bounding box center [257, 9] width 37 height 6
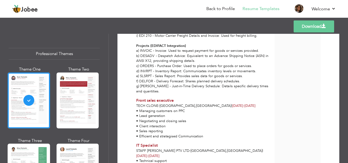
scroll to position [305, 0]
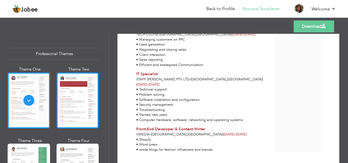
click at [87, 107] on div at bounding box center [78, 100] width 42 height 56
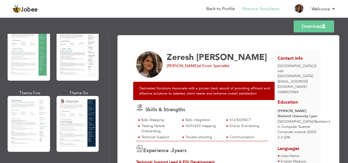
scroll to position [0, 0]
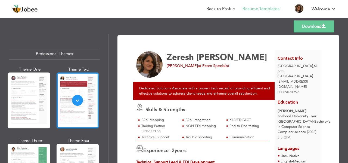
click at [315, 23] on link "Download" at bounding box center [314, 26] width 41 height 12
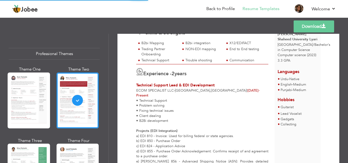
click at [324, 28] on span at bounding box center [324, 26] width 4 height 4
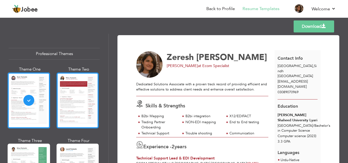
click at [73, 99] on div at bounding box center [78, 100] width 42 height 56
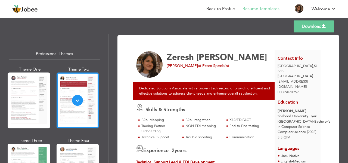
click at [320, 27] on link "Download" at bounding box center [314, 26] width 41 height 12
click at [266, 23] on div "Templates Download" at bounding box center [174, 26] width 348 height 17
